Goal: Ask a question

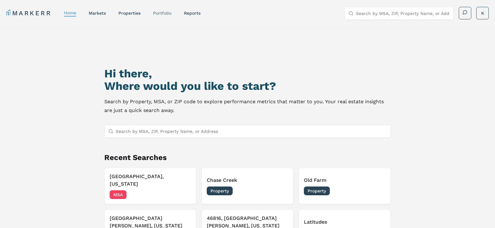
click at [161, 11] on link "Portfolio" at bounding box center [162, 13] width 18 height 5
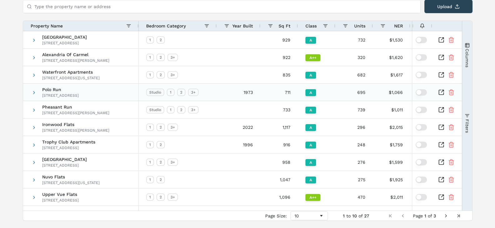
scroll to position [62, 0]
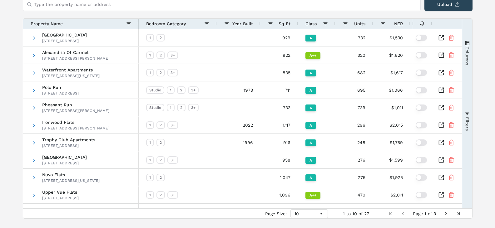
click at [446, 213] on span "Next Page" at bounding box center [445, 213] width 5 height 5
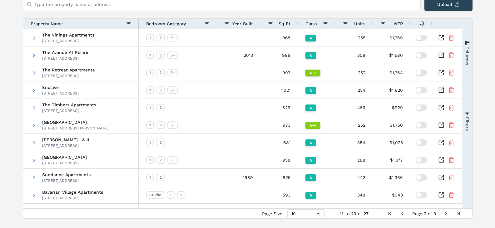
click at [443, 214] on span "Next Page" at bounding box center [445, 213] width 5 height 5
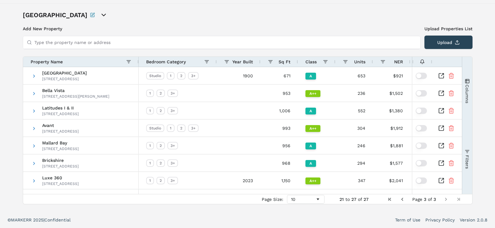
scroll to position [24, 0]
click at [442, 128] on icon "Inspect Comparable" at bounding box center [441, 128] width 6 height 6
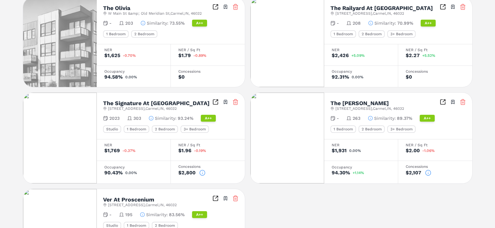
scroll to position [281, 0]
click at [203, 171] on icon at bounding box center [202, 173] width 6 height 6
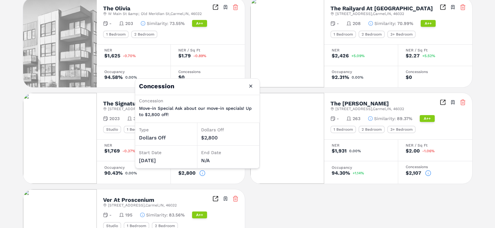
click at [428, 173] on icon at bounding box center [428, 173] width 6 height 6
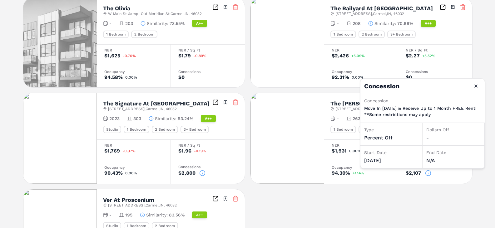
click at [200, 173] on icon at bounding box center [202, 173] width 6 height 6
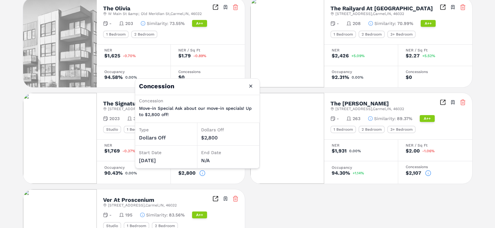
click at [427, 173] on icon at bounding box center [428, 173] width 6 height 6
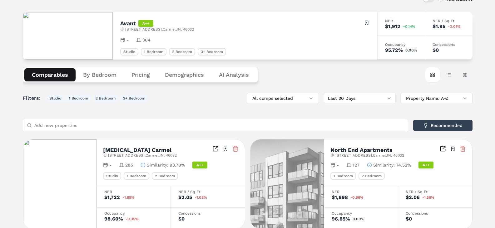
scroll to position [0, 0]
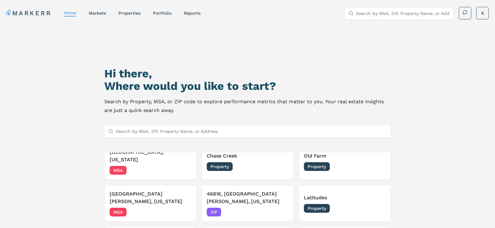
scroll to position [62, 0]
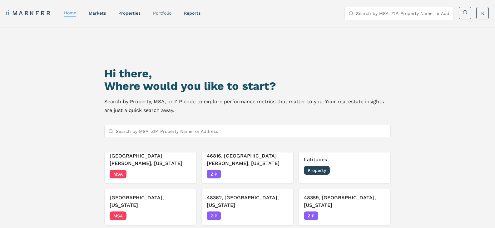
click at [163, 12] on link "Portfolio" at bounding box center [162, 13] width 18 height 5
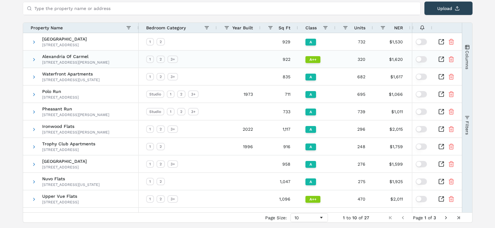
scroll to position [77, 0]
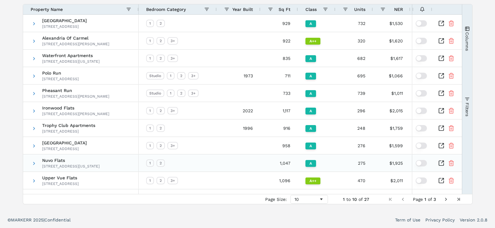
click at [443, 162] on icon "Inspect Comparable" at bounding box center [441, 163] width 6 height 6
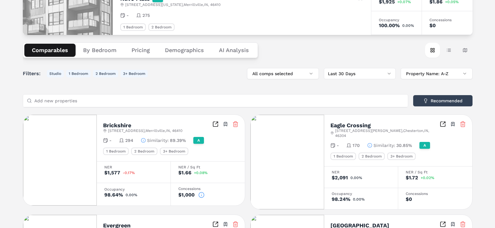
scroll to position [62, 0]
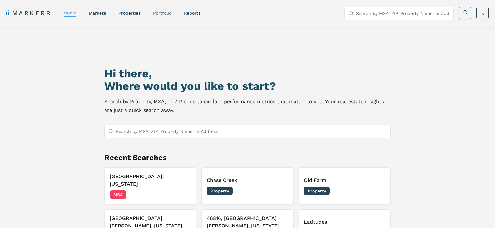
click at [165, 13] on link "Portfolio" at bounding box center [162, 13] width 18 height 5
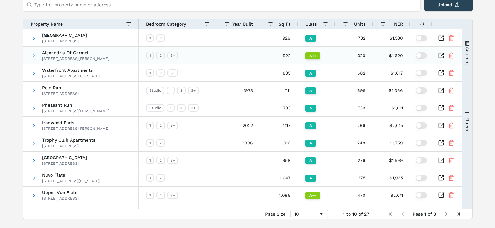
scroll to position [62, 0]
click at [446, 214] on span "Next Page" at bounding box center [445, 213] width 5 height 5
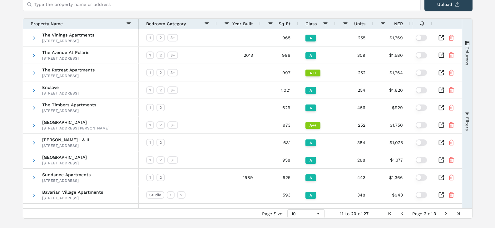
click at [444, 214] on span "Next Page" at bounding box center [445, 213] width 5 height 5
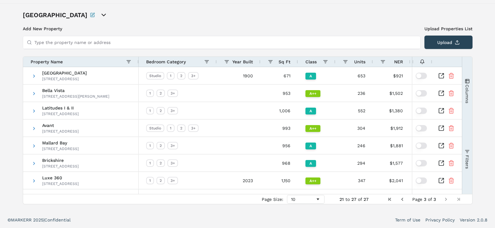
click at [402, 199] on span "Previous Page" at bounding box center [402, 199] width 5 height 5
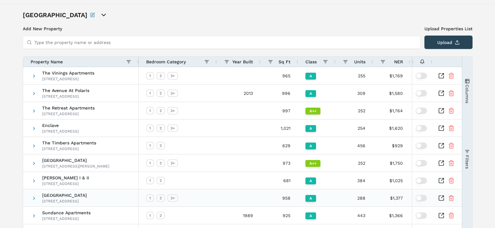
click at [402, 199] on div "$1,377" at bounding box center [391, 198] width 37 height 17
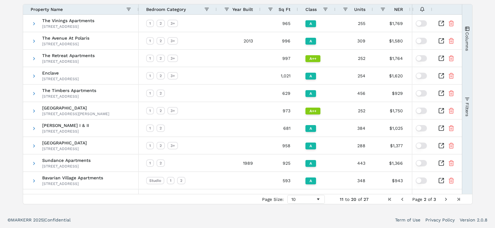
click at [401, 199] on span "Previous Page" at bounding box center [402, 199] width 5 height 5
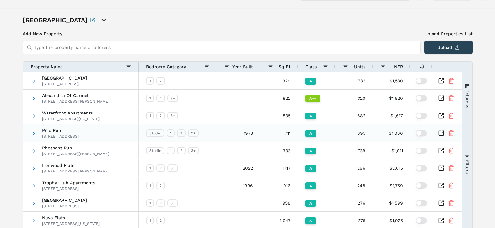
scroll to position [14, 0]
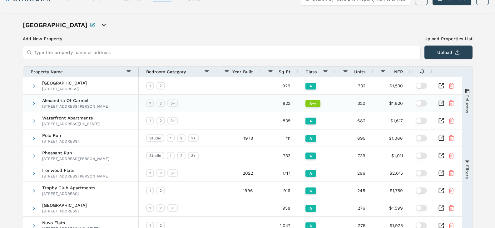
click at [441, 102] on icon "Inspect Comparable" at bounding box center [441, 103] width 6 height 6
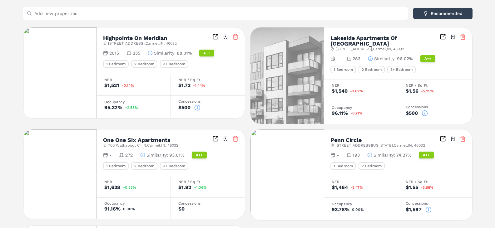
scroll to position [250, 0]
